Goal: Task Accomplishment & Management: Use online tool/utility

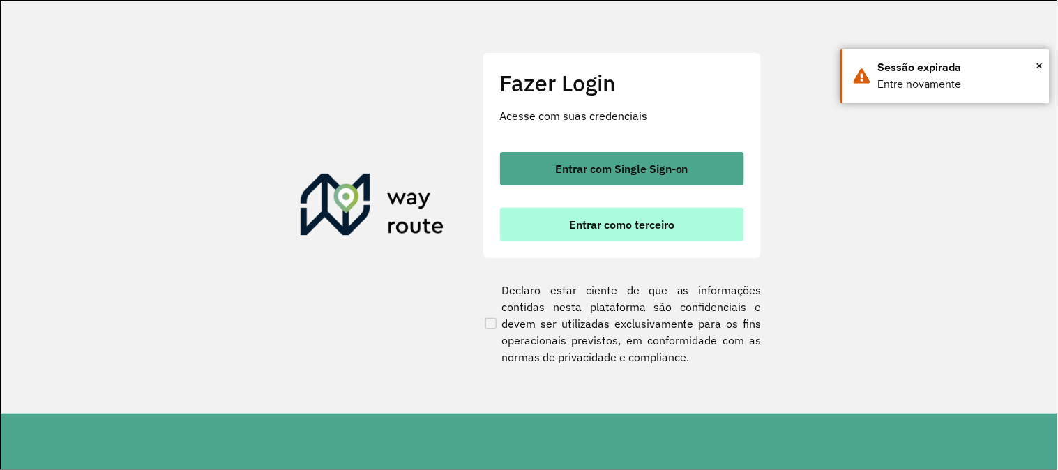
click at [672, 233] on button "Entrar como terceiro" at bounding box center [622, 224] width 244 height 33
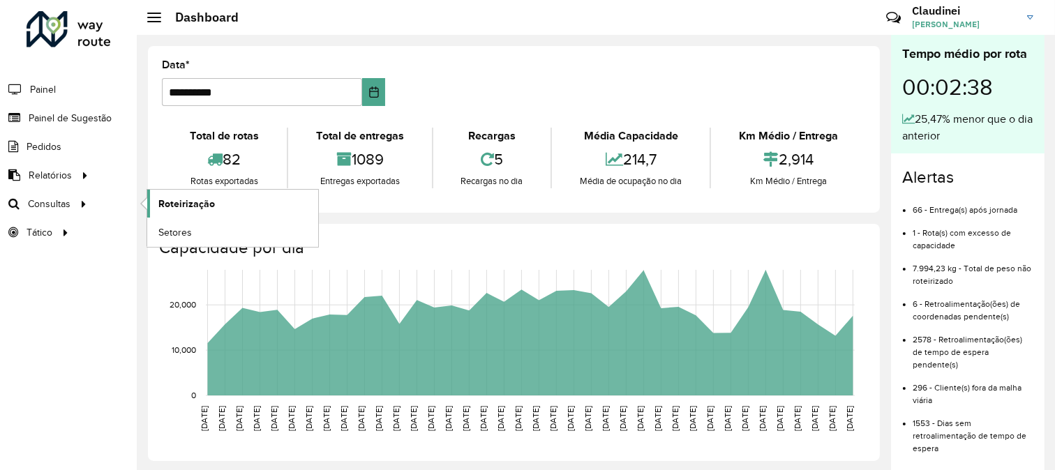
click at [212, 210] on span "Roteirização" at bounding box center [186, 204] width 56 height 15
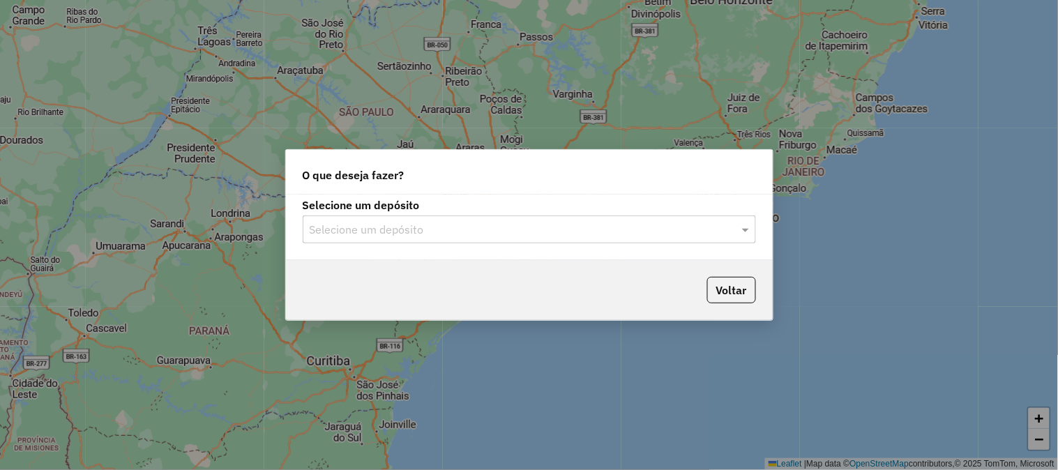
click at [363, 231] on input "text" at bounding box center [515, 230] width 411 height 17
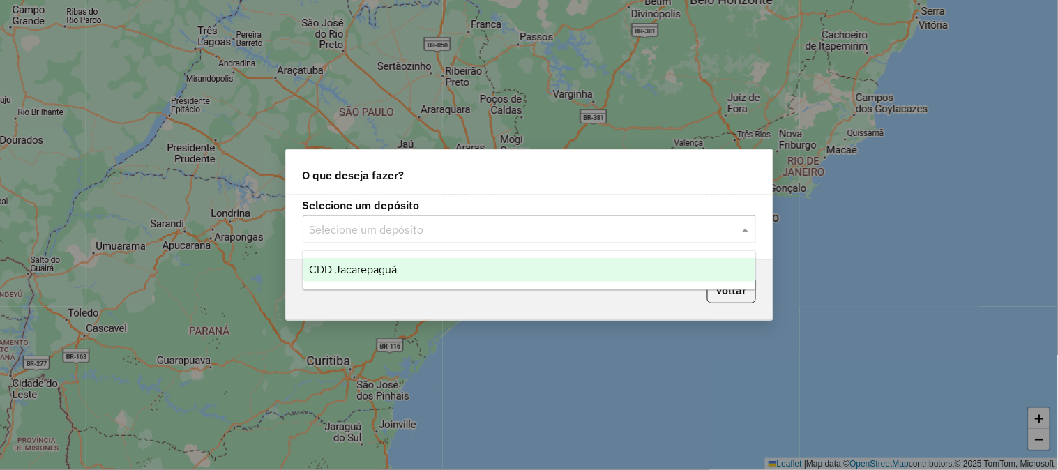
click at [343, 275] on span "CDD Jacarepaguá" at bounding box center [353, 270] width 88 height 12
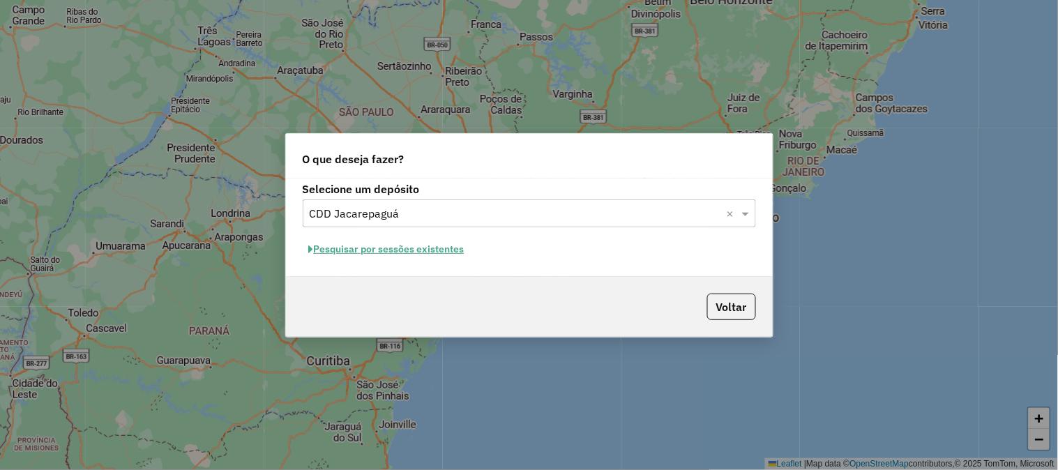
click at [375, 246] on button "Pesquisar por sessões existentes" at bounding box center [387, 250] width 168 height 22
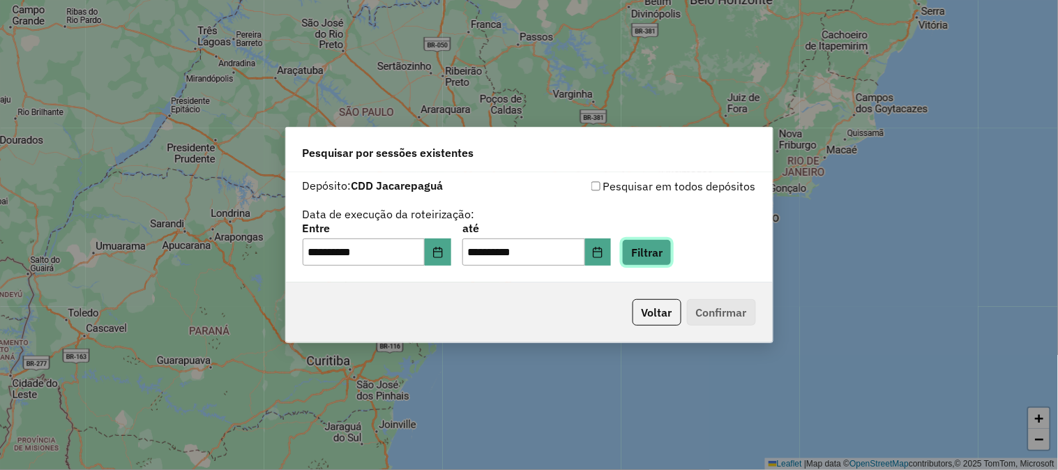
click at [672, 251] on button "Filtrar" at bounding box center [647, 252] width 50 height 27
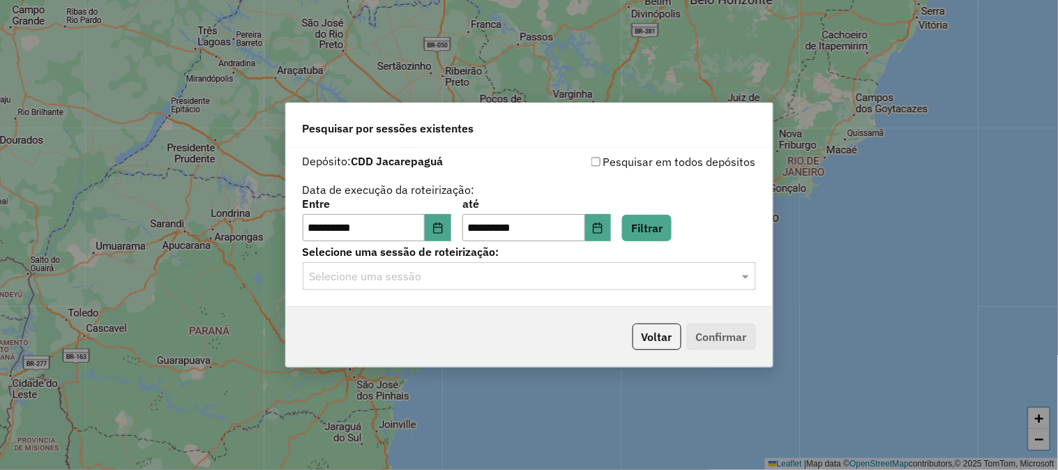
click at [529, 278] on input "text" at bounding box center [515, 277] width 411 height 17
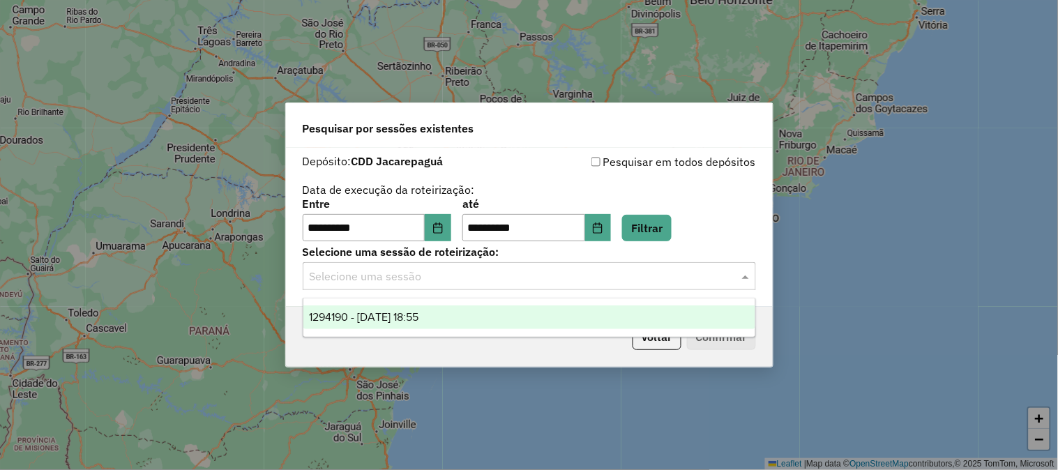
click at [418, 311] on span "1294190 - 14/10/2025 18:55" at bounding box center [364, 317] width 110 height 12
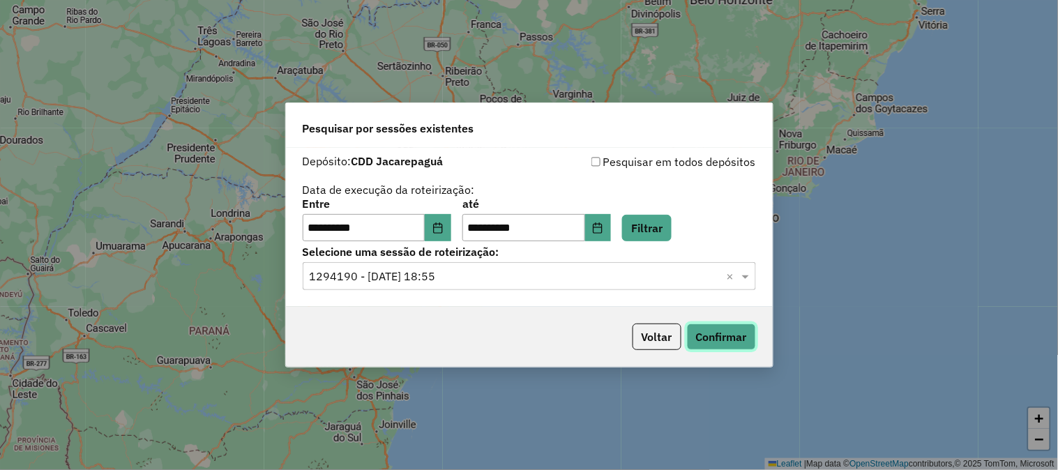
click at [733, 342] on button "Confirmar" at bounding box center [721, 337] width 69 height 27
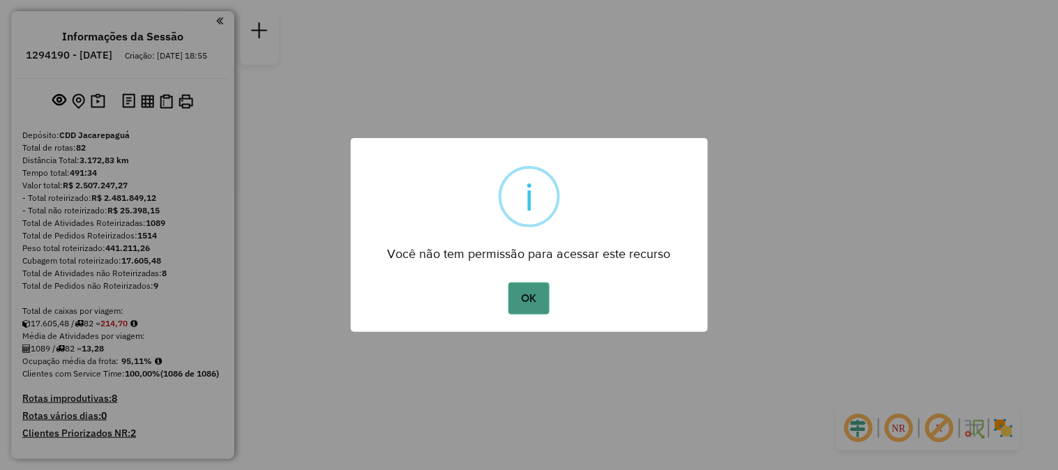
click at [536, 310] on button "OK" at bounding box center [528, 298] width 41 height 32
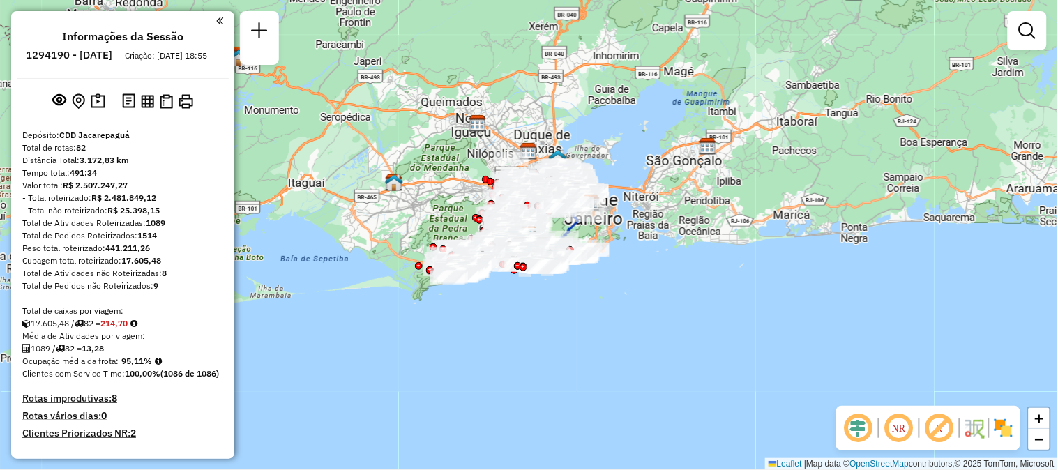
scroll to position [3798, 0]
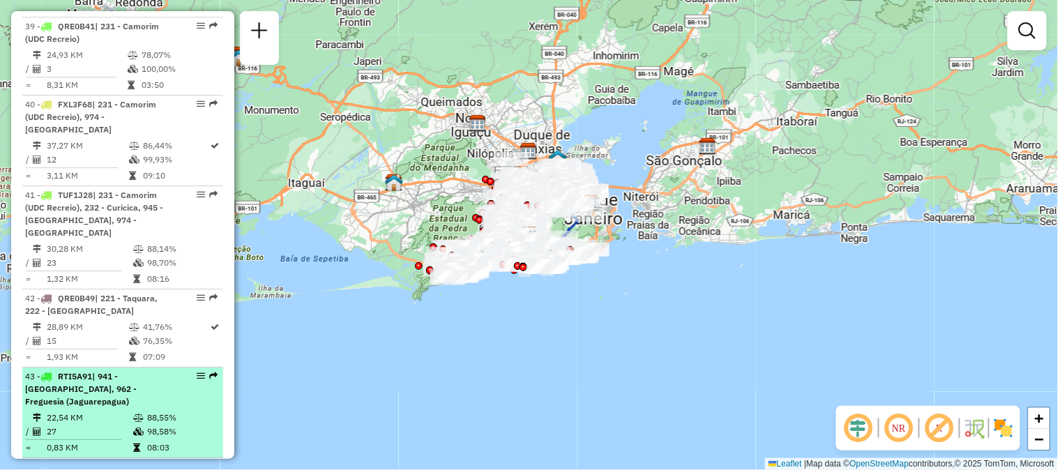
click at [213, 372] on em at bounding box center [213, 376] width 8 height 8
select select "**********"
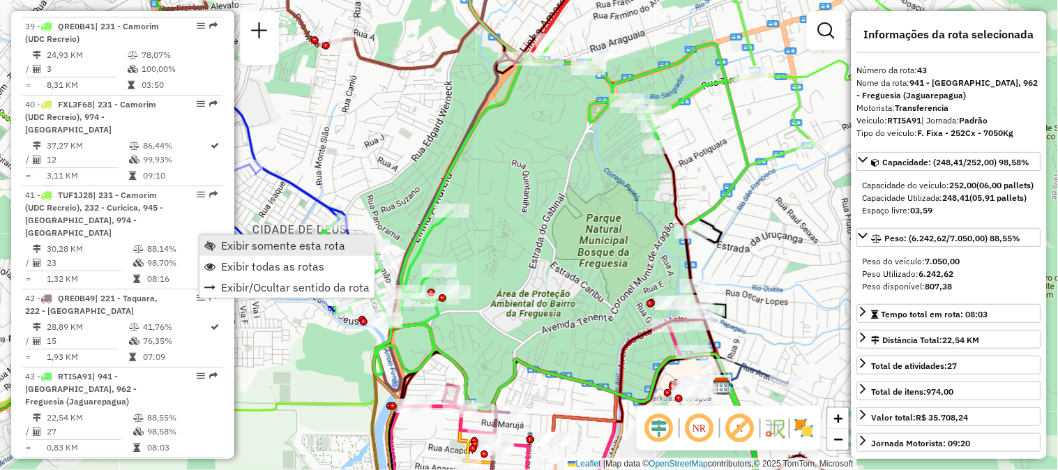
click at [218, 241] on link "Exibir somente esta rota" at bounding box center [286, 245] width 175 height 21
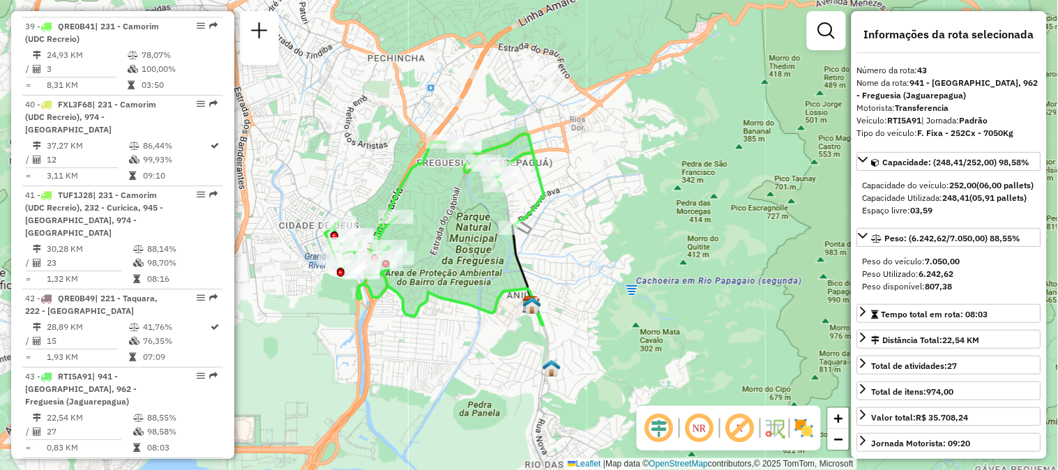
scroll to position [4110, 0]
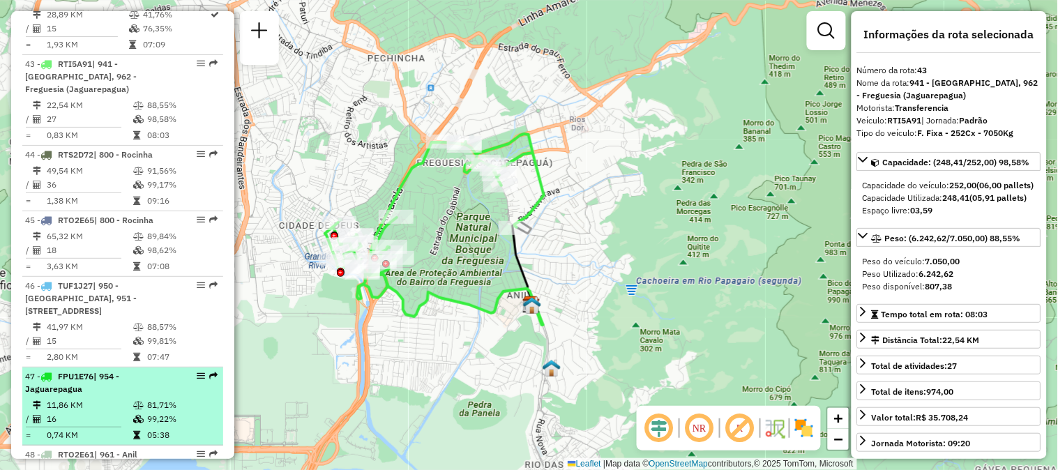
click at [213, 372] on em at bounding box center [213, 376] width 8 height 8
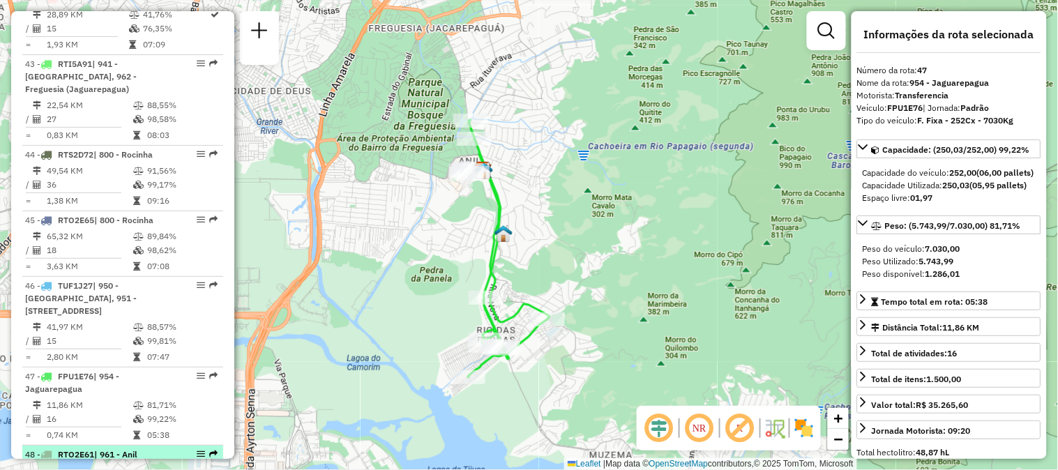
click at [209, 450] on em at bounding box center [213, 454] width 8 height 8
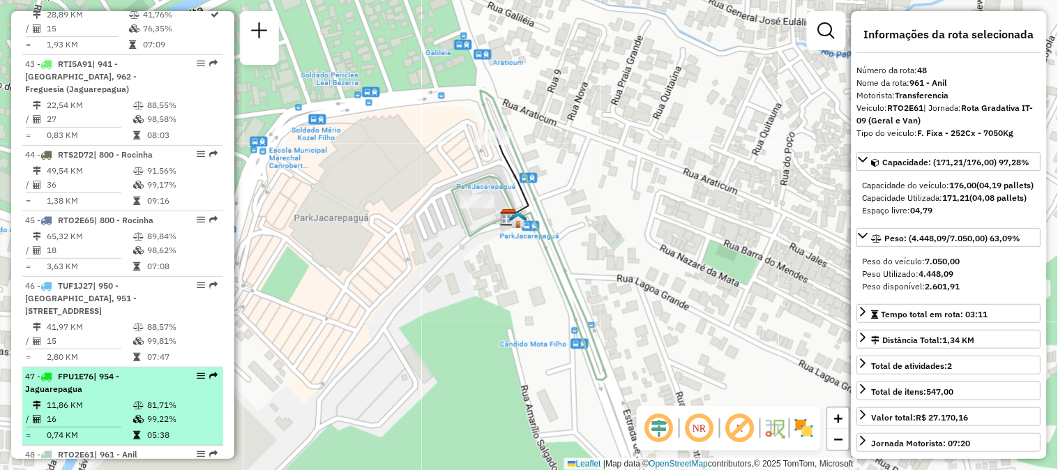
click at [209, 372] on em at bounding box center [213, 376] width 8 height 8
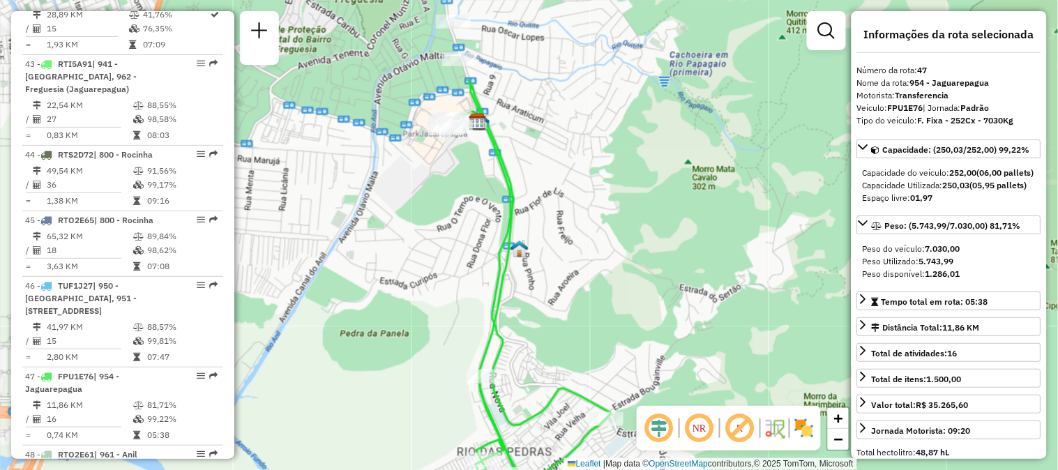
drag, startPoint x: 536, startPoint y: 223, endPoint x: 527, endPoint y: 349, distance: 126.5
click at [527, 349] on div "Janela de atendimento Grade de atendimento Capacidade Transportadoras Veículos …" at bounding box center [529, 235] width 1058 height 470
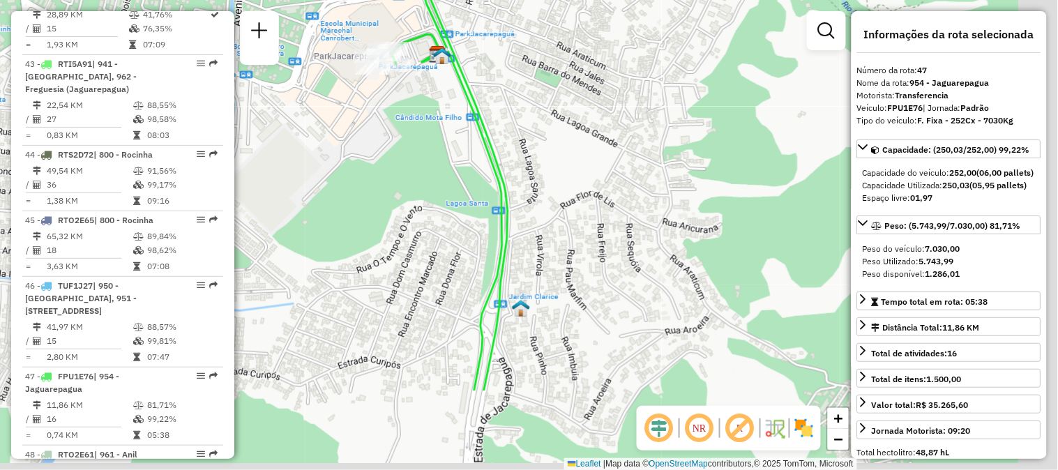
drag, startPoint x: 577, startPoint y: 241, endPoint x: 525, endPoint y: 112, distance: 138.6
click at [525, 112] on div "Janela de atendimento Grade de atendimento Capacidade Transportadoras Veículos …" at bounding box center [529, 235] width 1058 height 470
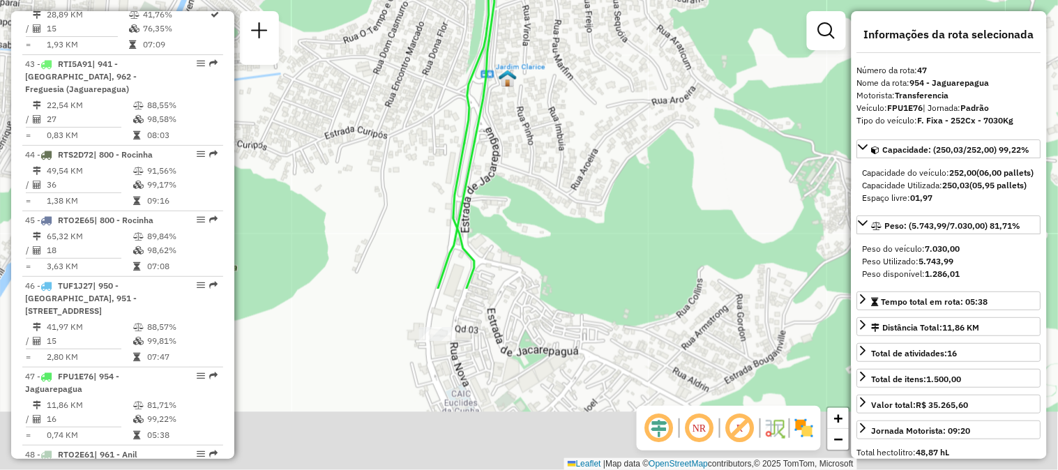
drag, startPoint x: 520, startPoint y: 292, endPoint x: 506, endPoint y: 58, distance: 234.0
click at [506, 58] on div "Janela de atendimento Grade de atendimento Capacidade Transportadoras Veículos …" at bounding box center [529, 235] width 1058 height 470
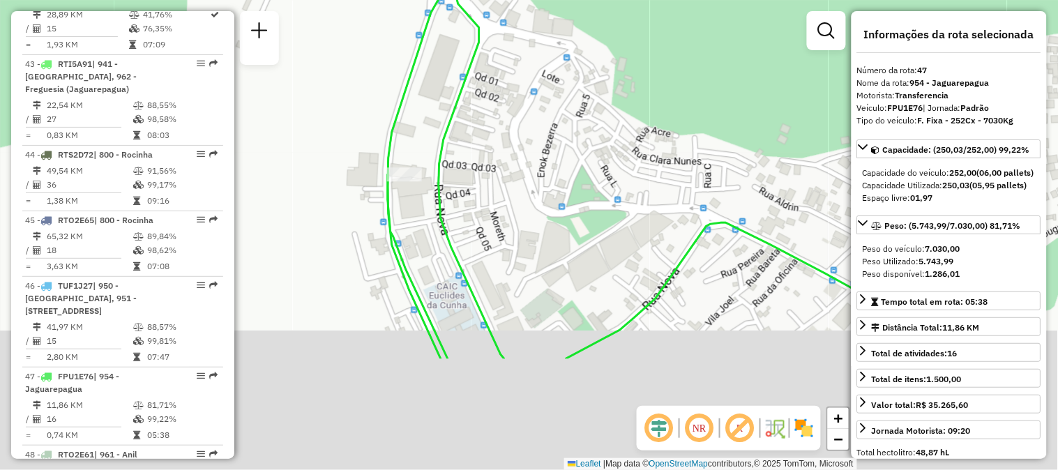
drag, startPoint x: 462, startPoint y: 361, endPoint x: 385, endPoint y: 68, distance: 302.3
click at [385, 73] on div "Janela de atendimento Grade de atendimento Capacidade Transportadoras Veículos …" at bounding box center [529, 235] width 1058 height 470
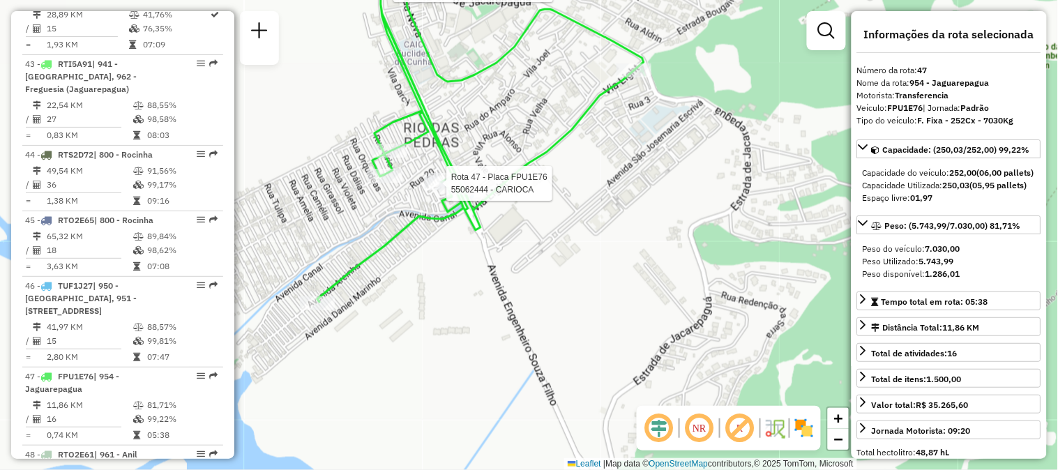
scroll to position [4656, 0]
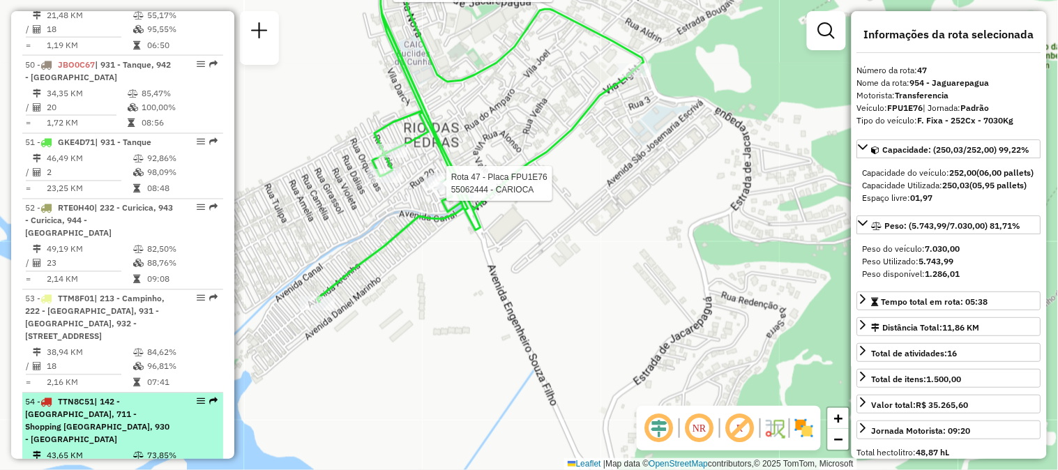
click at [209, 396] on div "54 - TTN8C51 | 142 - [GEOGRAPHIC_DATA], 711 - Shopping [GEOGRAPHIC_DATA], 930 -…" at bounding box center [122, 421] width 195 height 50
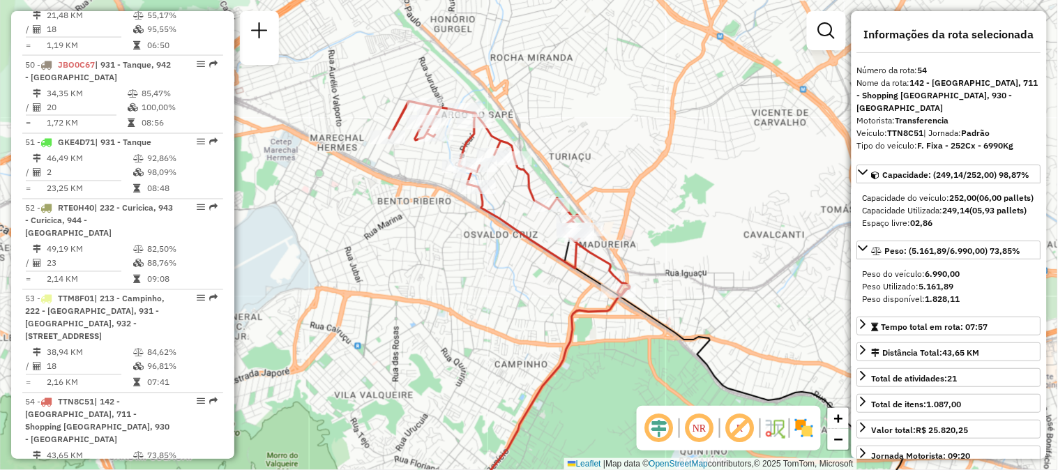
scroll to position [3798, 0]
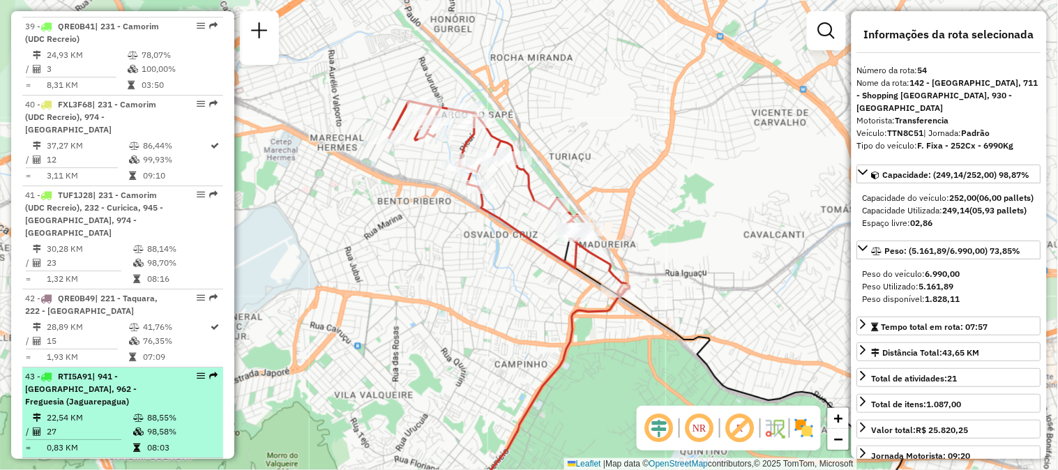
click at [209, 372] on em at bounding box center [213, 376] width 8 height 8
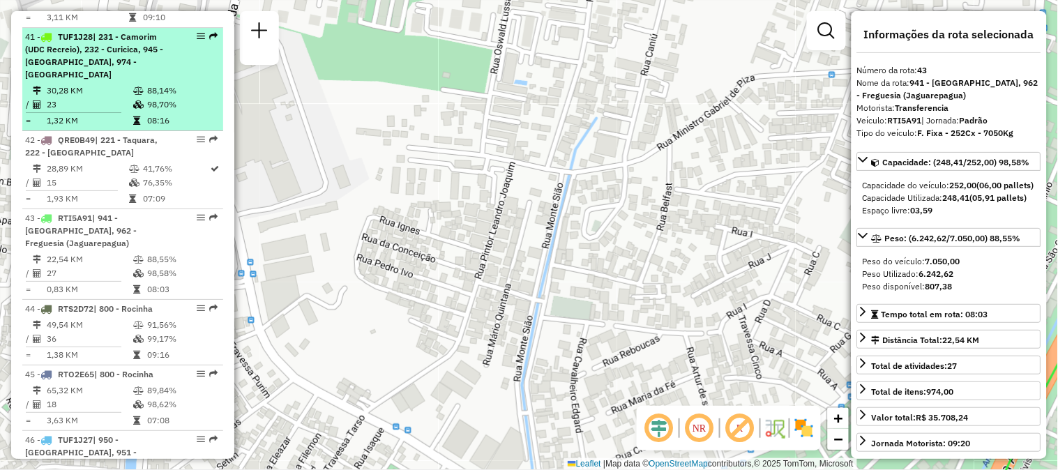
scroll to position [4033, 0]
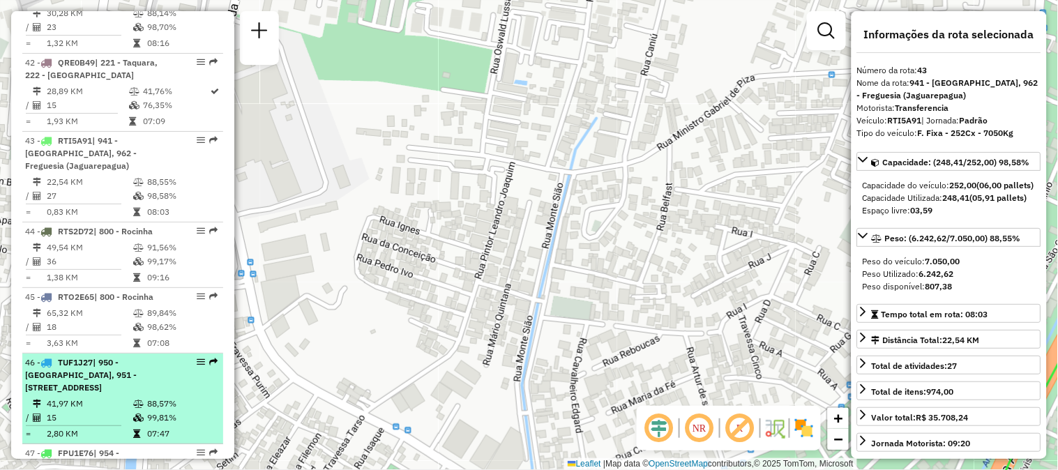
click at [209, 358] on em at bounding box center [213, 362] width 8 height 8
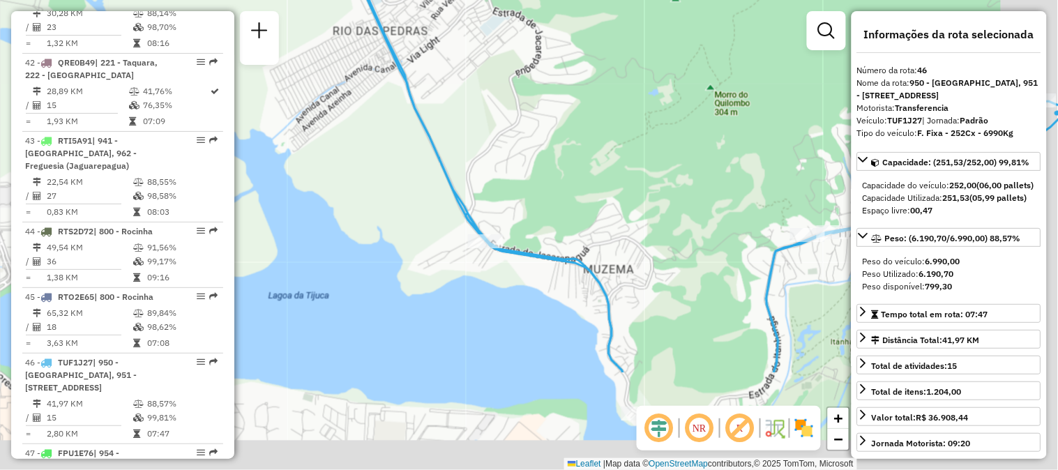
drag, startPoint x: 605, startPoint y: 373, endPoint x: 513, endPoint y: 184, distance: 210.5
click at [513, 184] on div "Janela de atendimento Grade de atendimento Capacidade Transportadoras Veículos …" at bounding box center [529, 235] width 1058 height 470
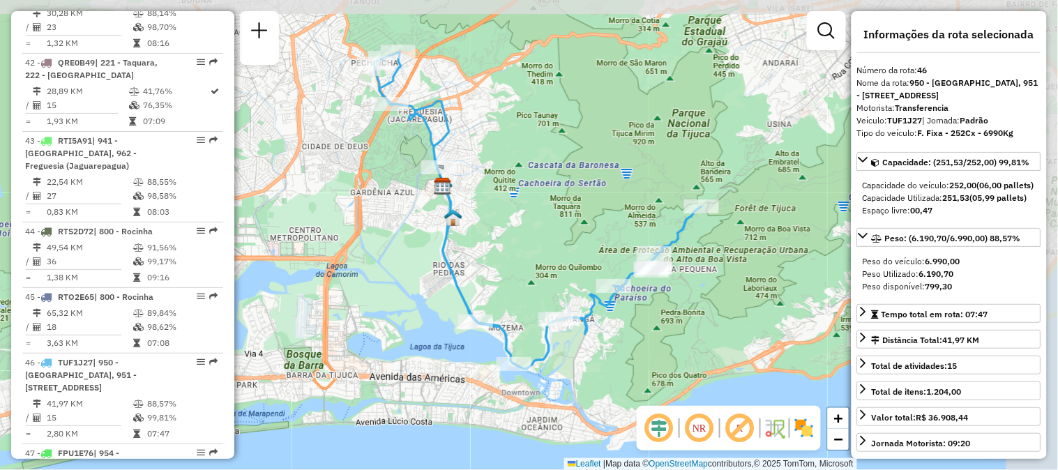
drag, startPoint x: 636, startPoint y: 179, endPoint x: 410, endPoint y: 273, distance: 244.8
click at [410, 273] on div "Janela de atendimento Grade de atendimento Capacidade Transportadoras Veículos …" at bounding box center [529, 235] width 1058 height 470
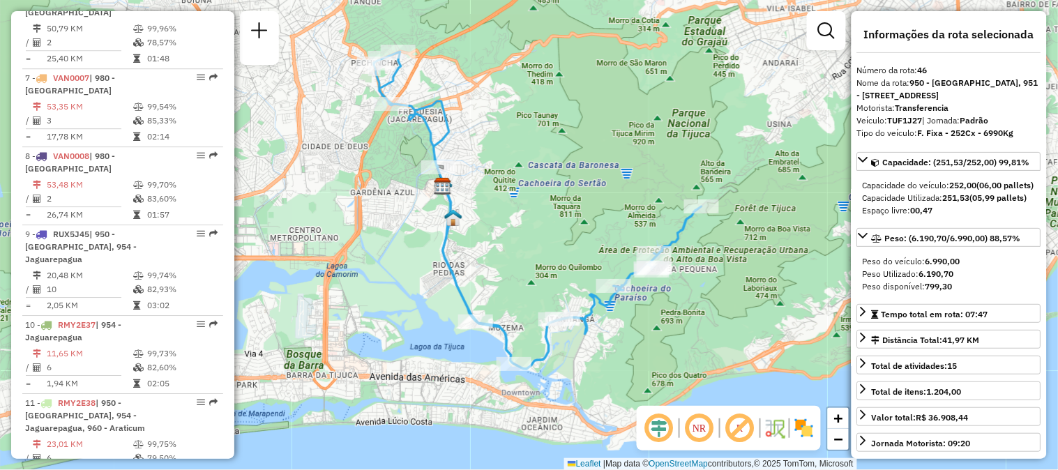
scroll to position [4188, 0]
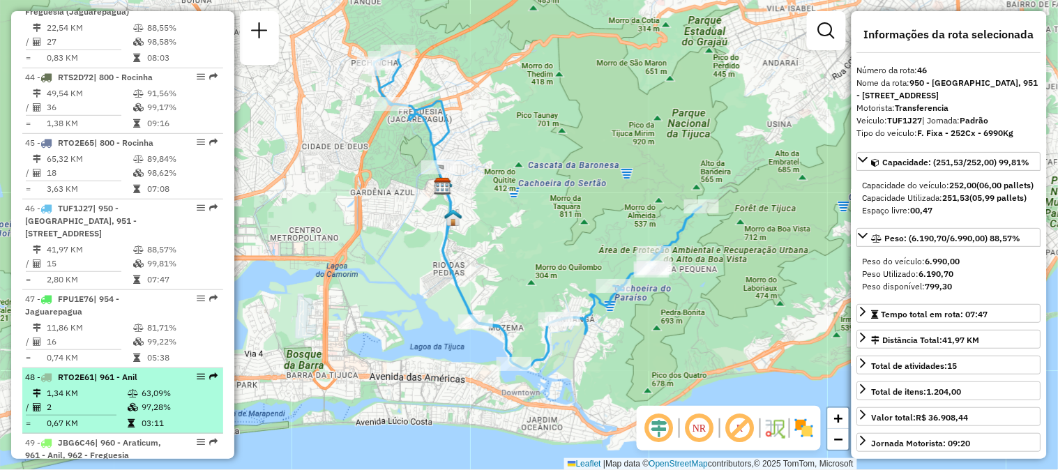
click at [209, 372] on em at bounding box center [213, 376] width 8 height 8
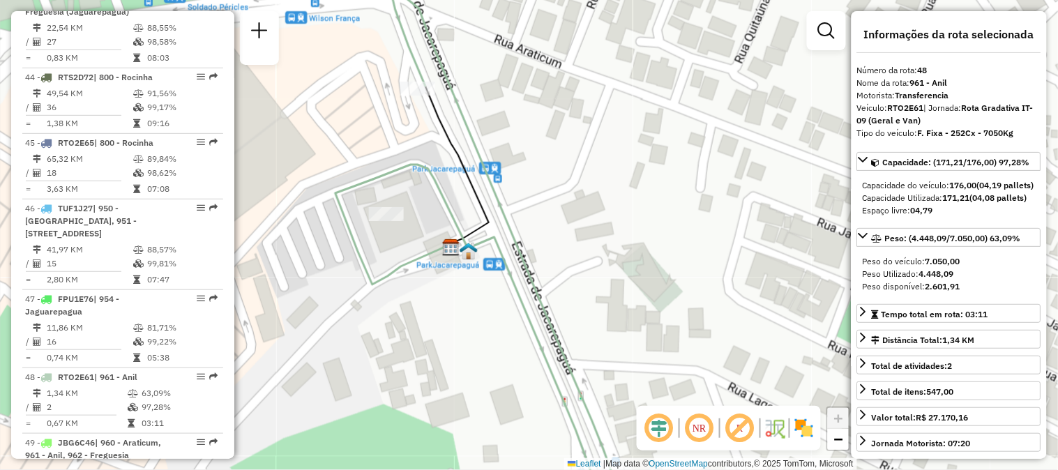
drag, startPoint x: 519, startPoint y: 289, endPoint x: 454, endPoint y: 303, distance: 66.3
click at [454, 303] on div "Janela de atendimento Grade de atendimento Capacidade Transportadoras Veículos …" at bounding box center [529, 235] width 1058 height 470
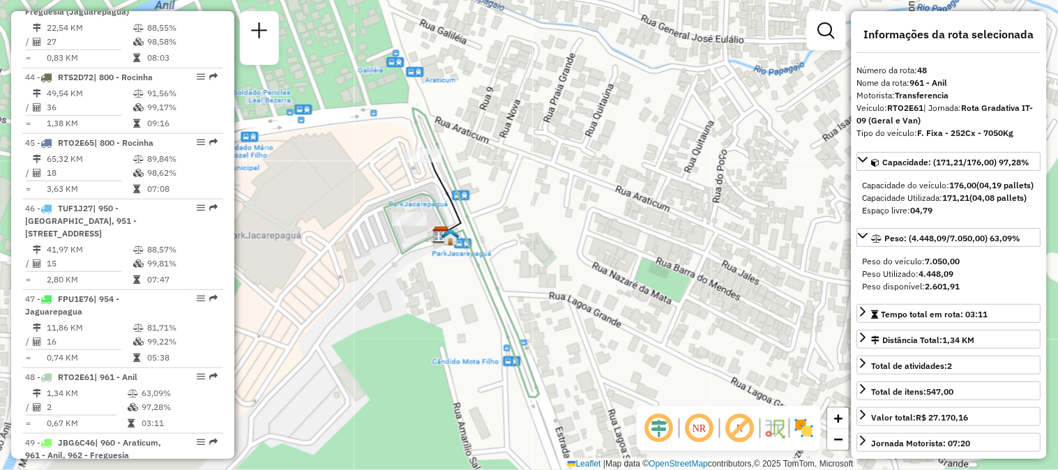
scroll to position [930, 0]
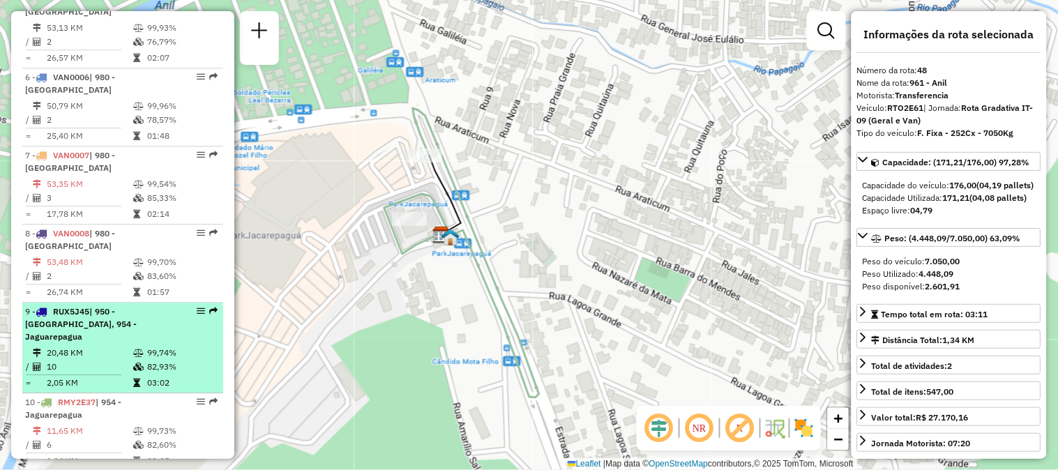
click at [209, 307] on em at bounding box center [213, 311] width 8 height 8
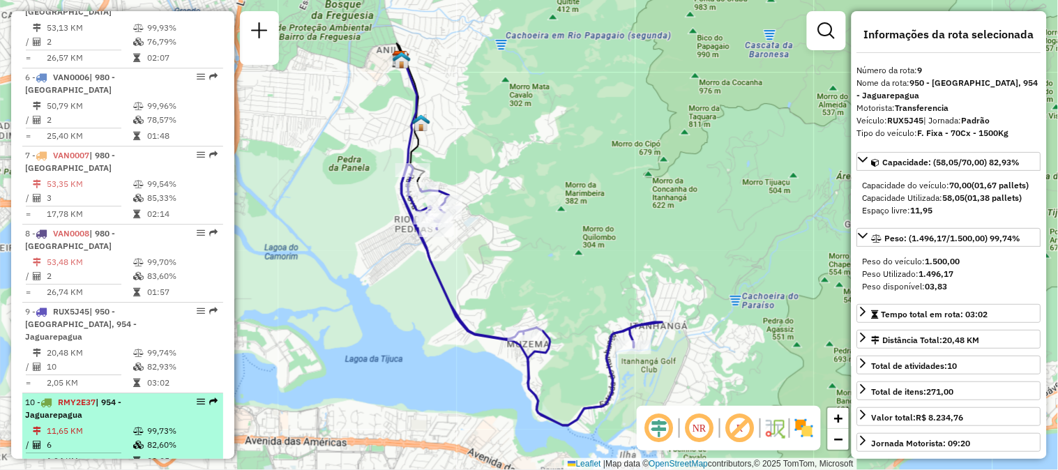
click at [210, 398] on em at bounding box center [213, 402] width 8 height 8
